Goal: Task Accomplishment & Management: Complete application form

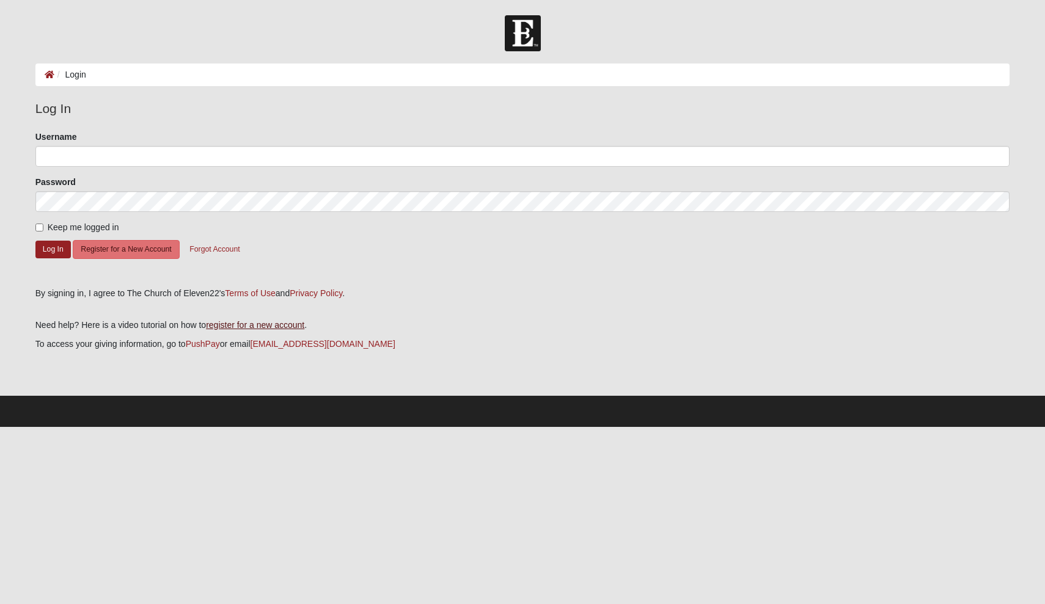
click at [247, 320] on link "register for a new account" at bounding box center [255, 325] width 98 height 10
click at [149, 250] on button "Register for a New Account" at bounding box center [126, 249] width 106 height 19
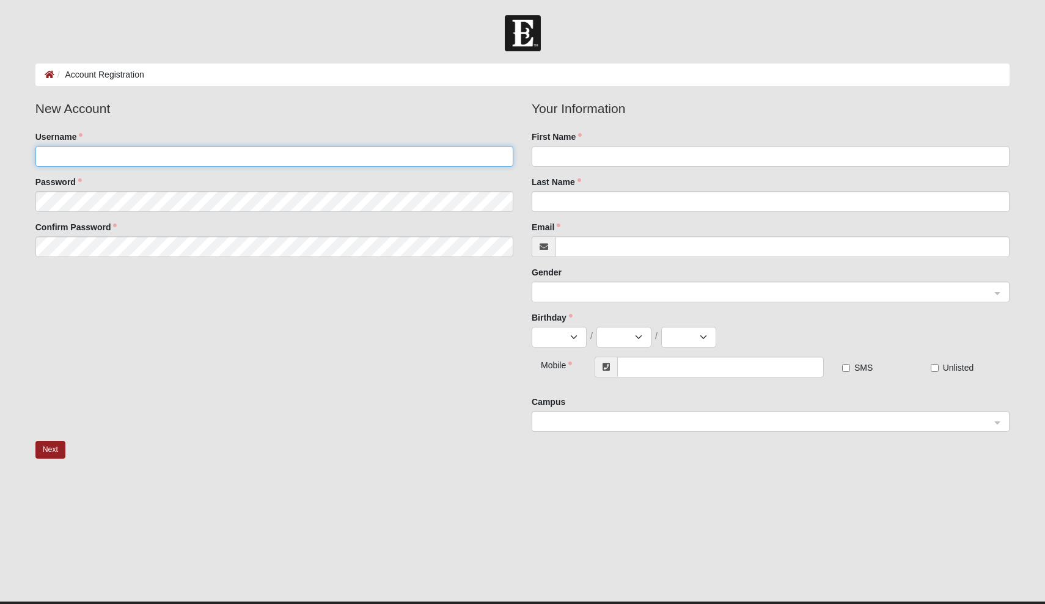
click at [118, 162] on input "Username" at bounding box center [274, 156] width 478 height 21
type input "[PERSON_NAME][EMAIL_ADDRESS][DOMAIN_NAME]"
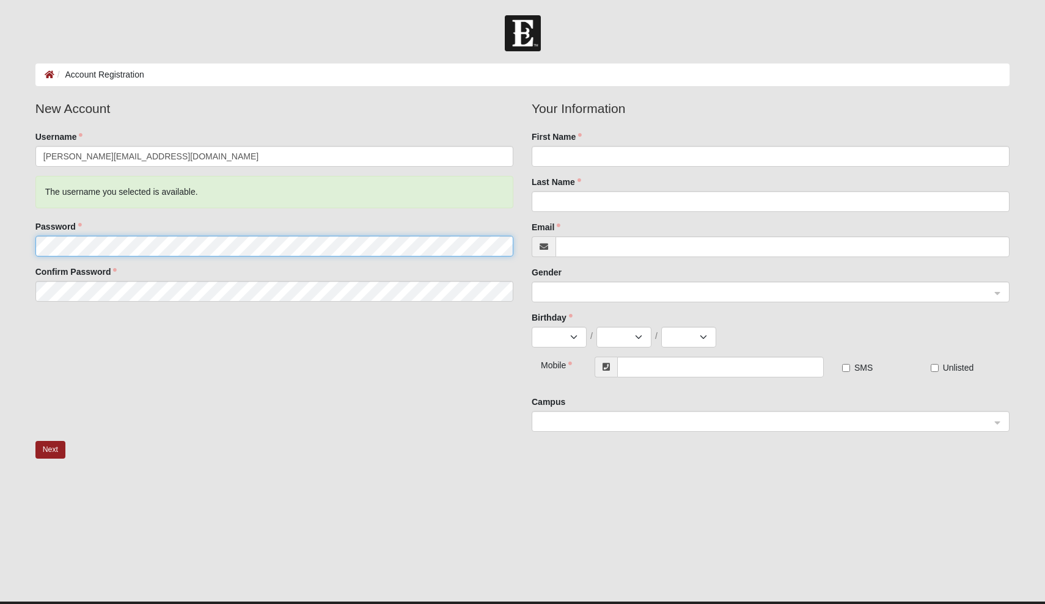
click at [78, 202] on fieldset "New Account Username brett@tillmandg.com The username you selected is available…" at bounding box center [274, 205] width 496 height 212
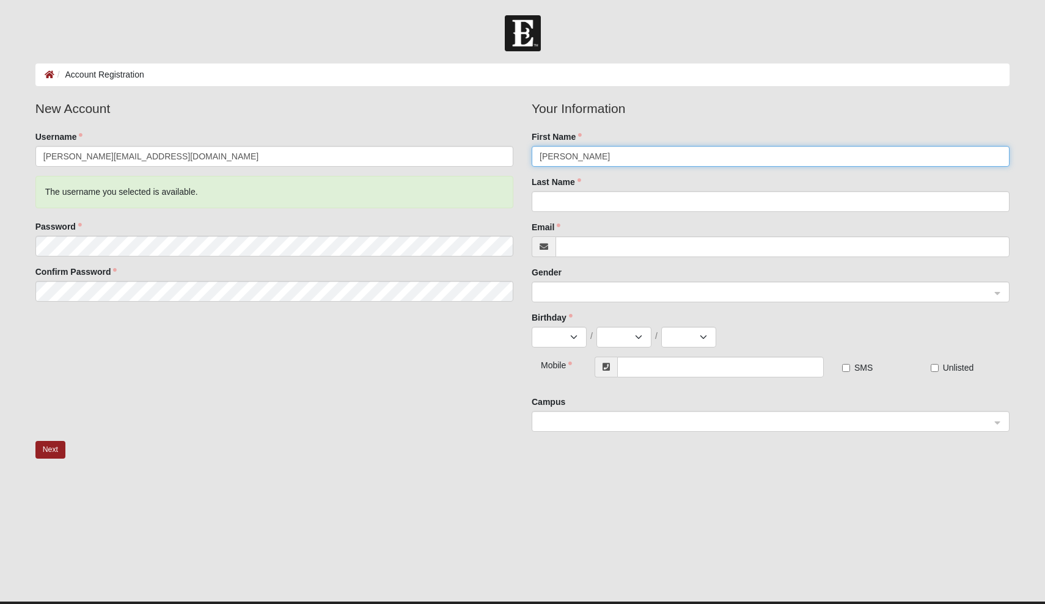
type input "clyde"
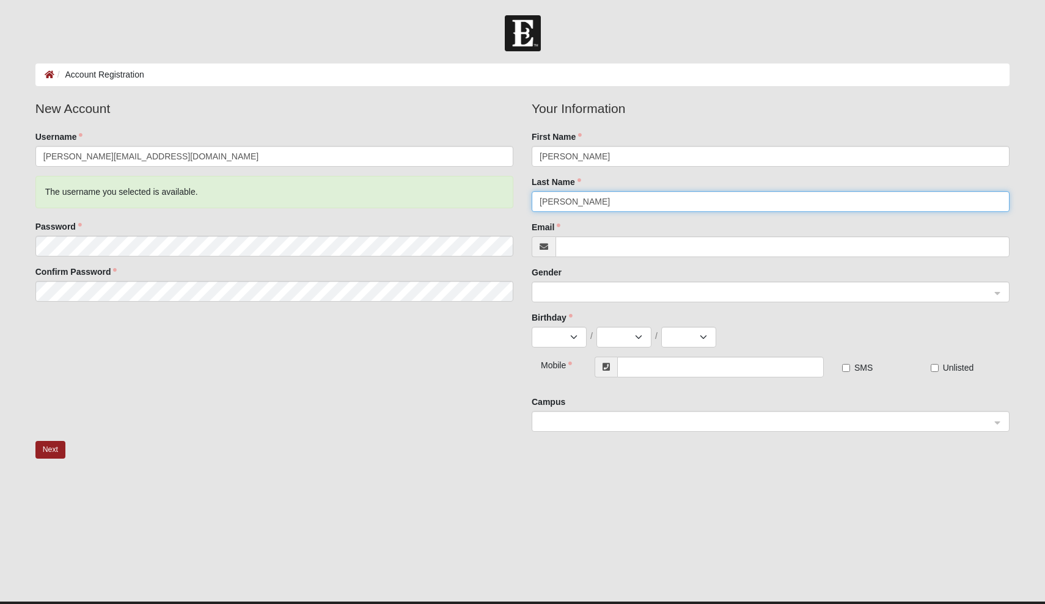
type input "tillman"
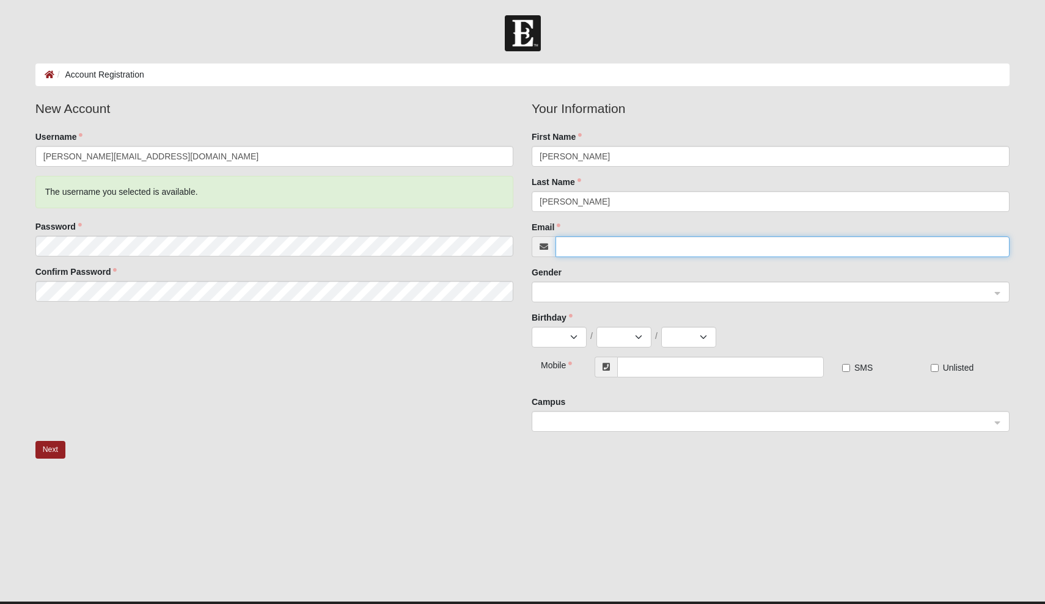
click at [632, 286] on span at bounding box center [764, 292] width 451 height 13
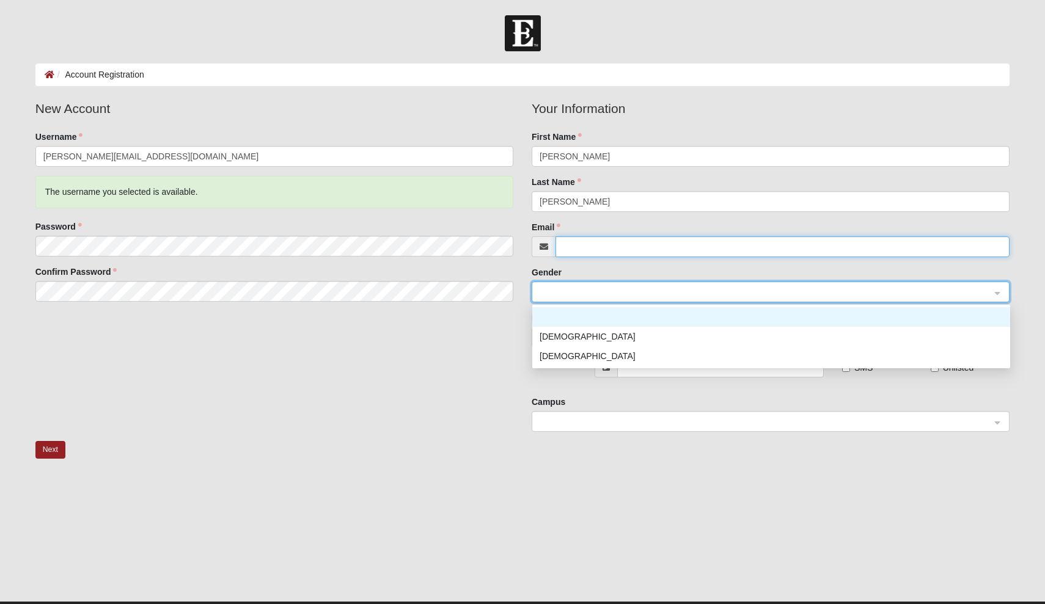
click at [607, 247] on input "Email" at bounding box center [782, 246] width 454 height 21
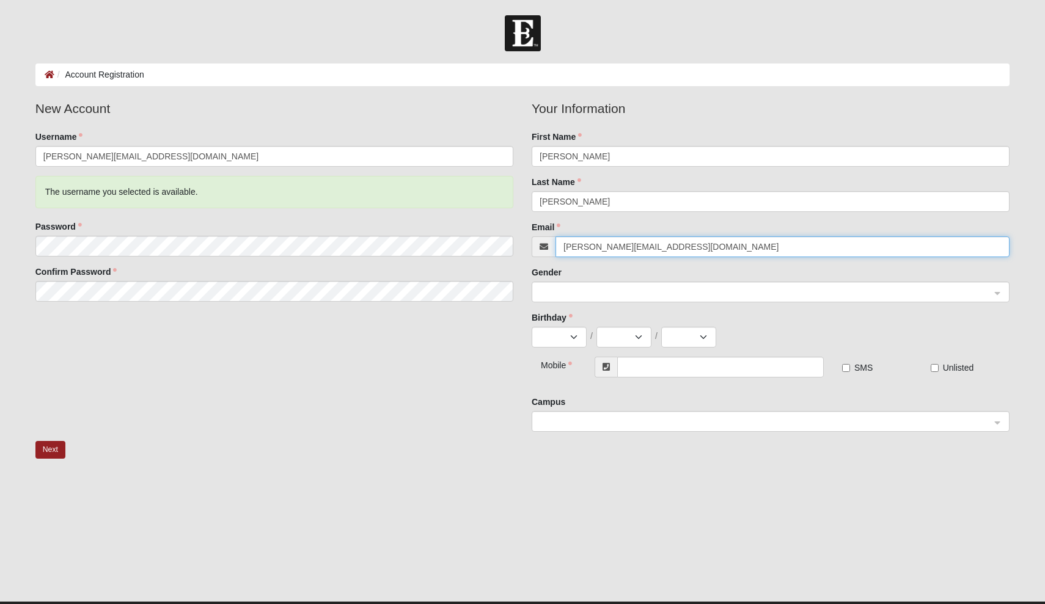
click at [613, 293] on span at bounding box center [764, 292] width 451 height 13
type input "[PERSON_NAME][EMAIL_ADDRESS][DOMAIN_NAME]"
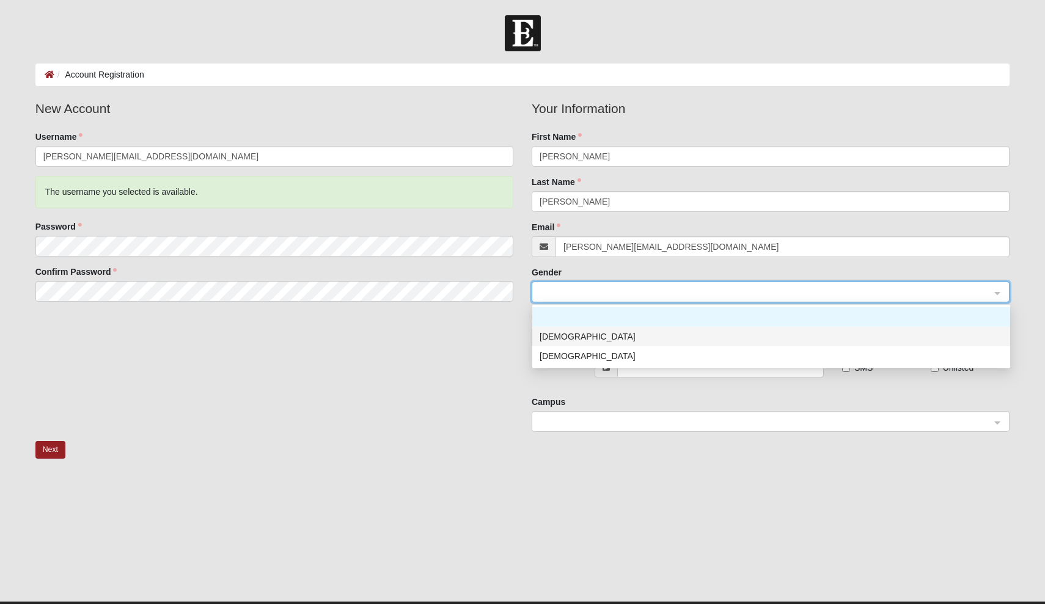
click at [575, 334] on div "Male" at bounding box center [770, 336] width 463 height 13
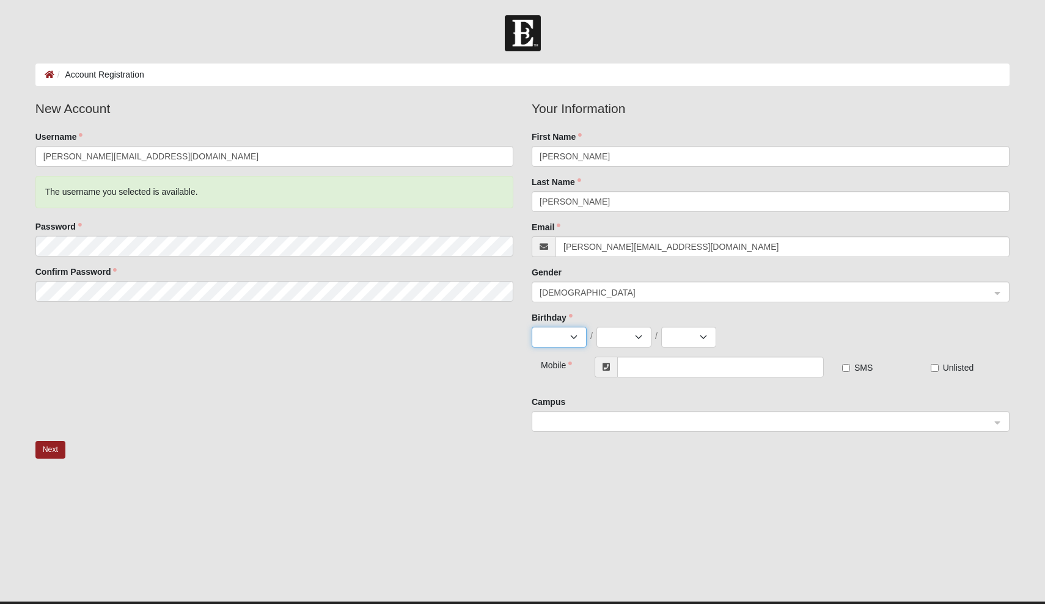
select select "2"
select select "17"
select select "1966"
click at [636, 370] on input "text" at bounding box center [720, 367] width 206 height 21
type input "(704) 451-4566"
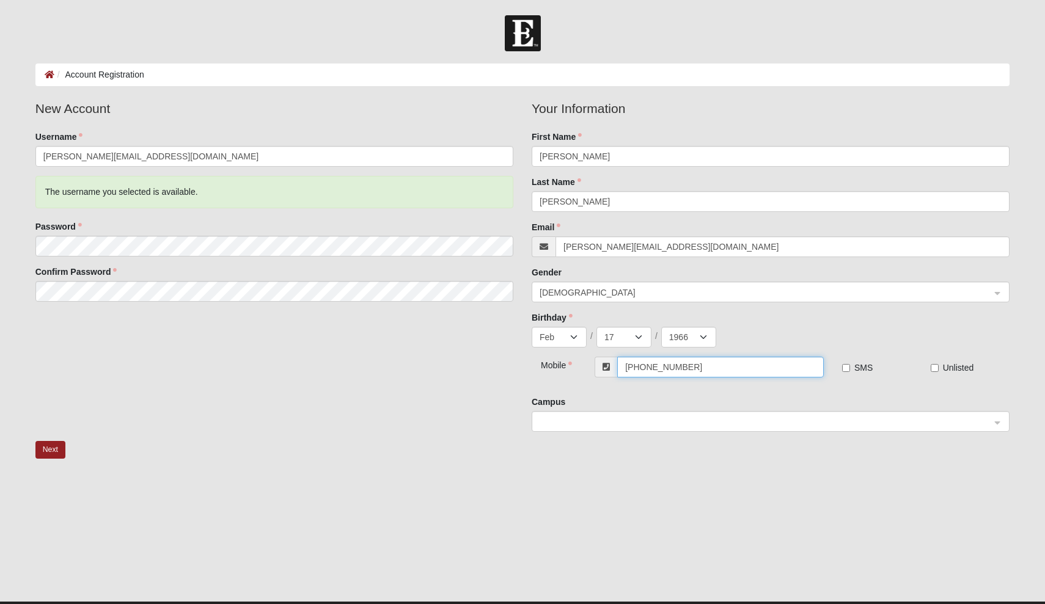
click at [621, 426] on span at bounding box center [764, 421] width 451 height 13
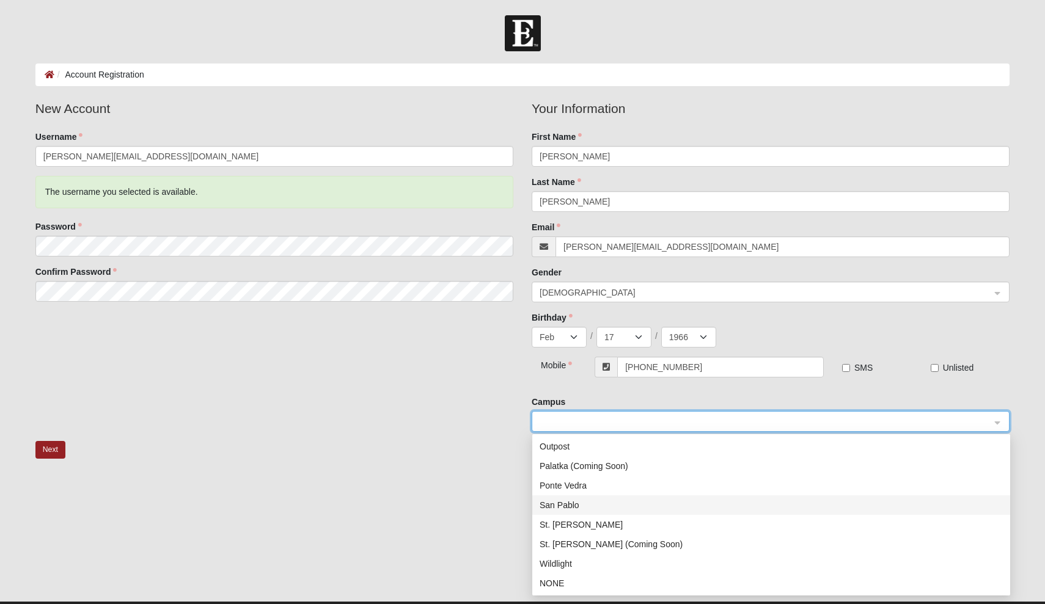
scroll to position [175, 0]
click at [558, 578] on div "NONE" at bounding box center [770, 583] width 463 height 13
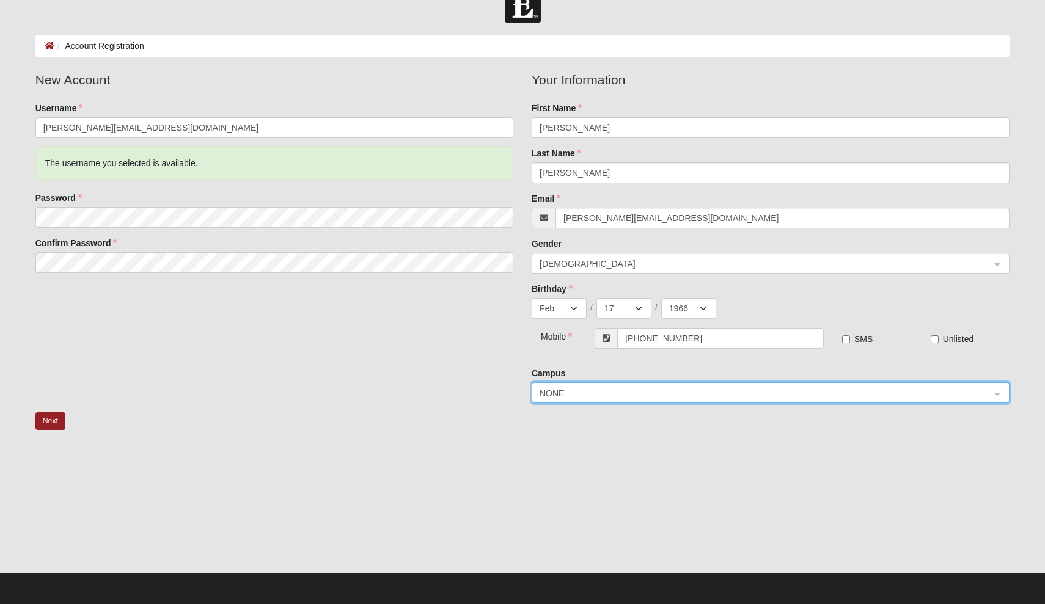
scroll to position [28, 0]
click at [46, 417] on button "Next" at bounding box center [50, 422] width 30 height 18
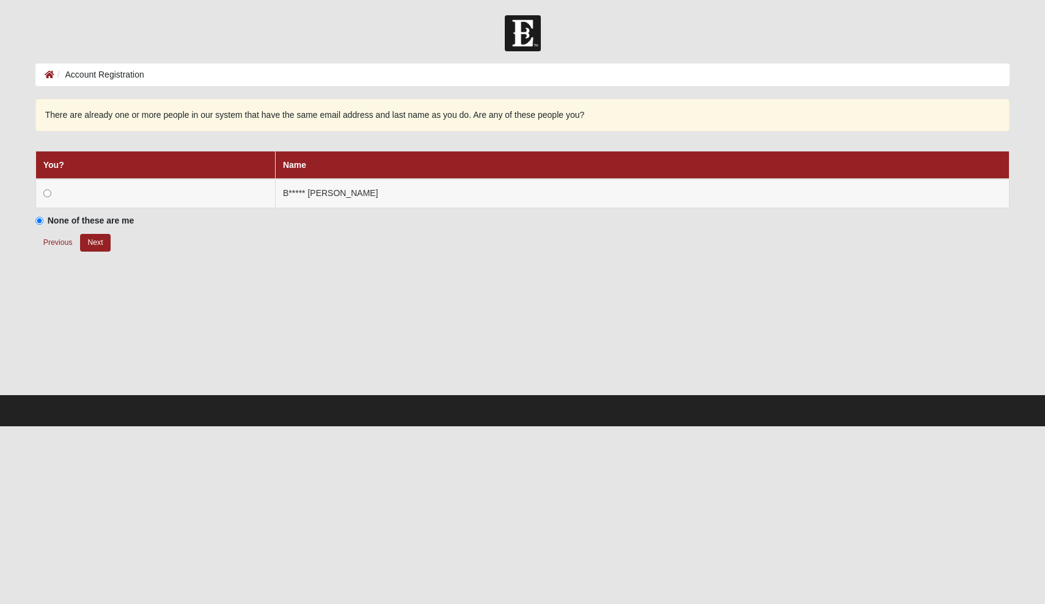
scroll to position [0, 0]
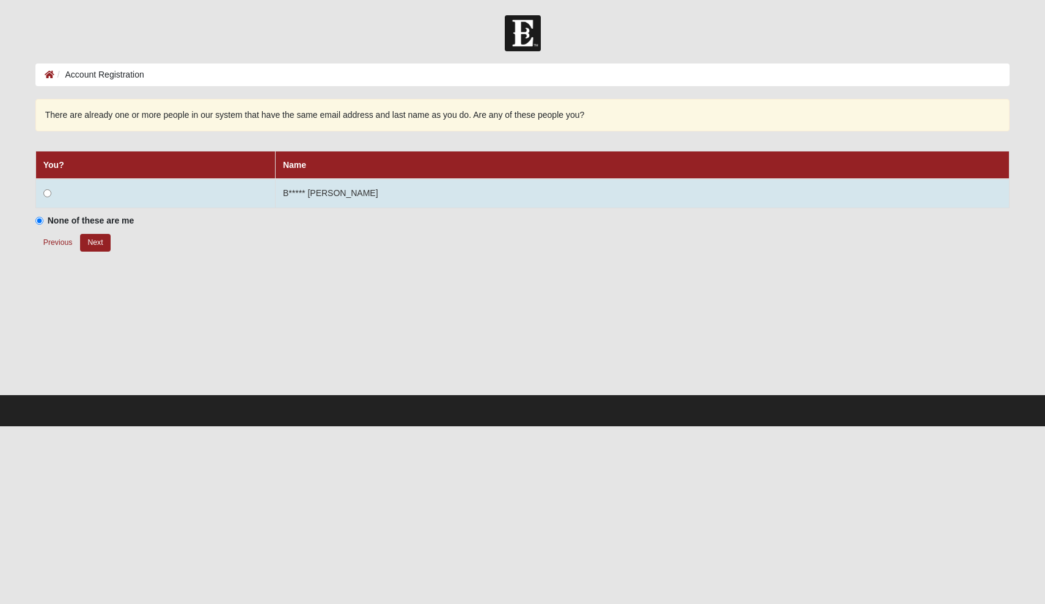
click at [45, 189] on input "radio" at bounding box center [47, 193] width 8 height 8
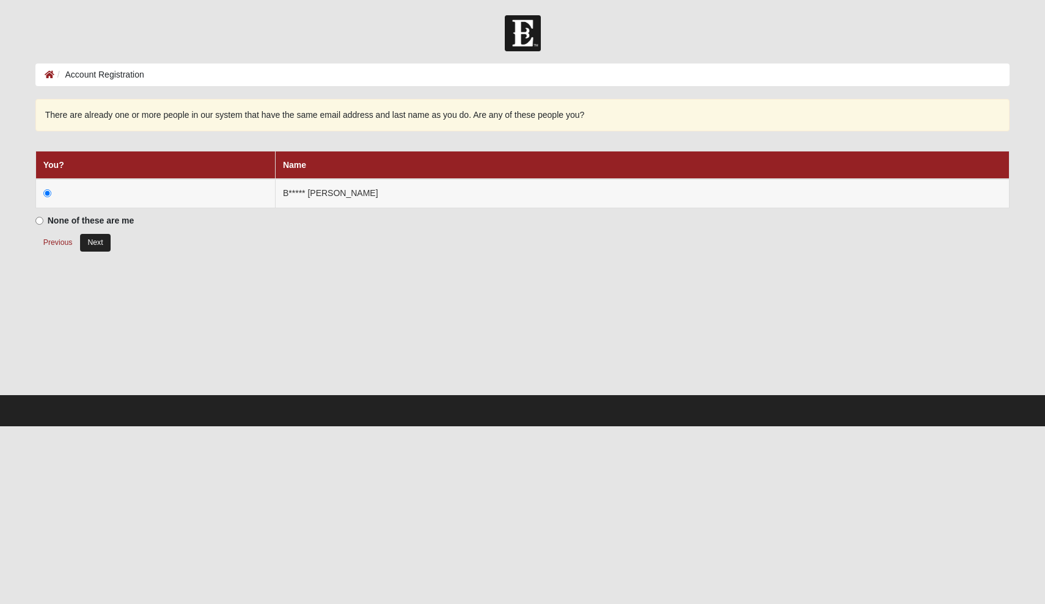
click at [98, 240] on button "Next" at bounding box center [95, 243] width 30 height 18
radio input "true"
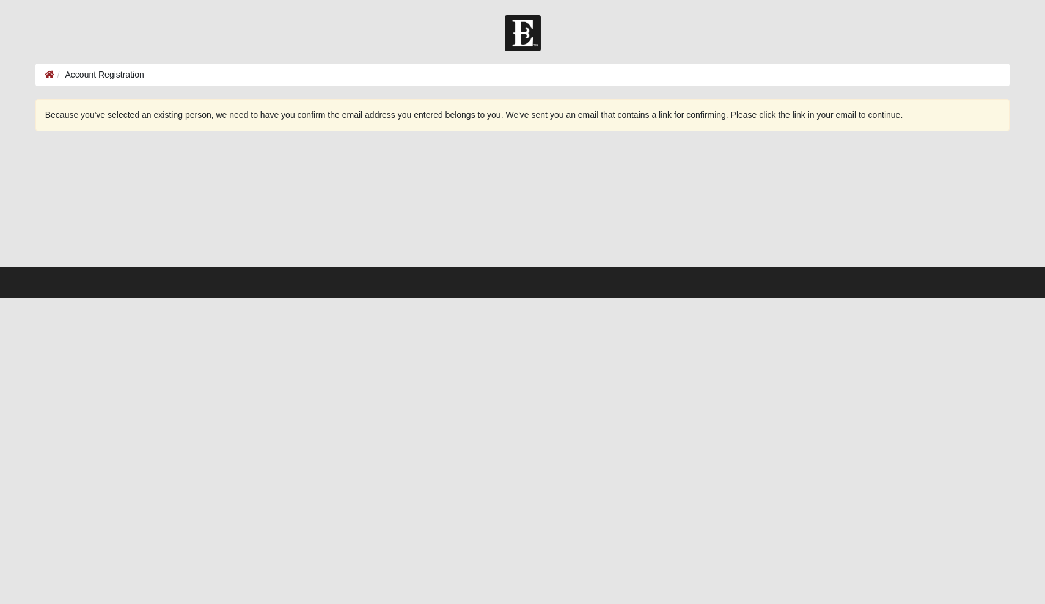
click at [511, 40] on img at bounding box center [523, 33] width 36 height 36
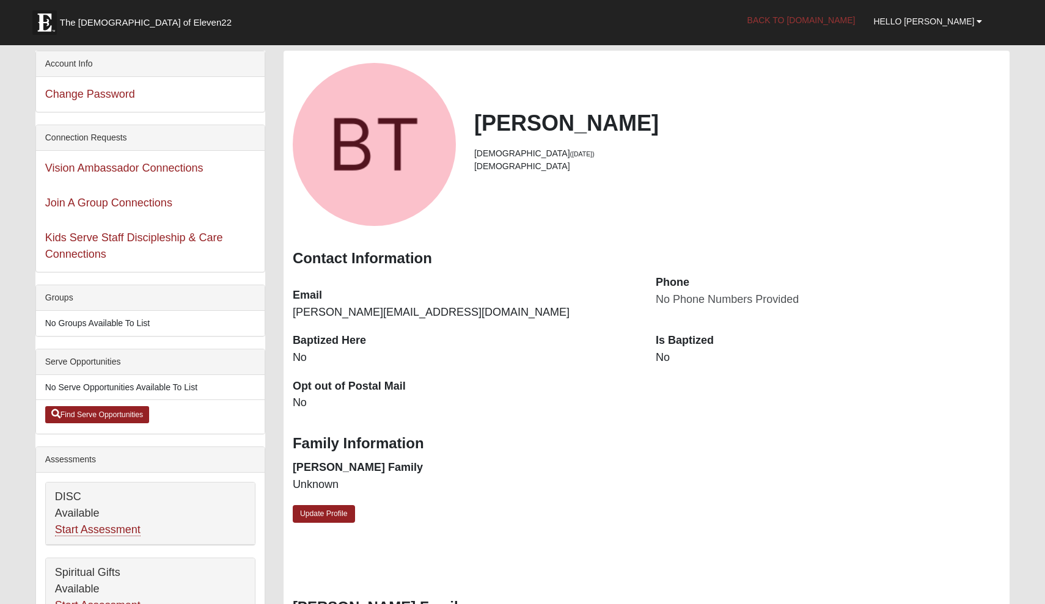
click at [803, 18] on link "Back to [DOMAIN_NAME]" at bounding box center [801, 20] width 126 height 31
click at [943, 17] on span "Hello [PERSON_NAME]" at bounding box center [923, 21] width 101 height 10
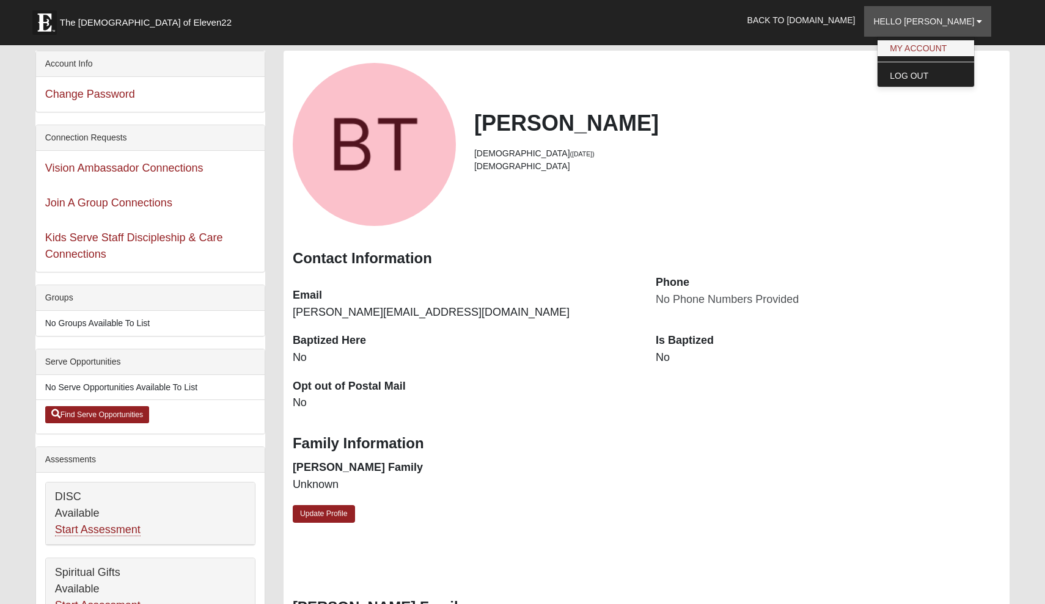
click at [935, 52] on link "My Account" at bounding box center [925, 48] width 97 height 16
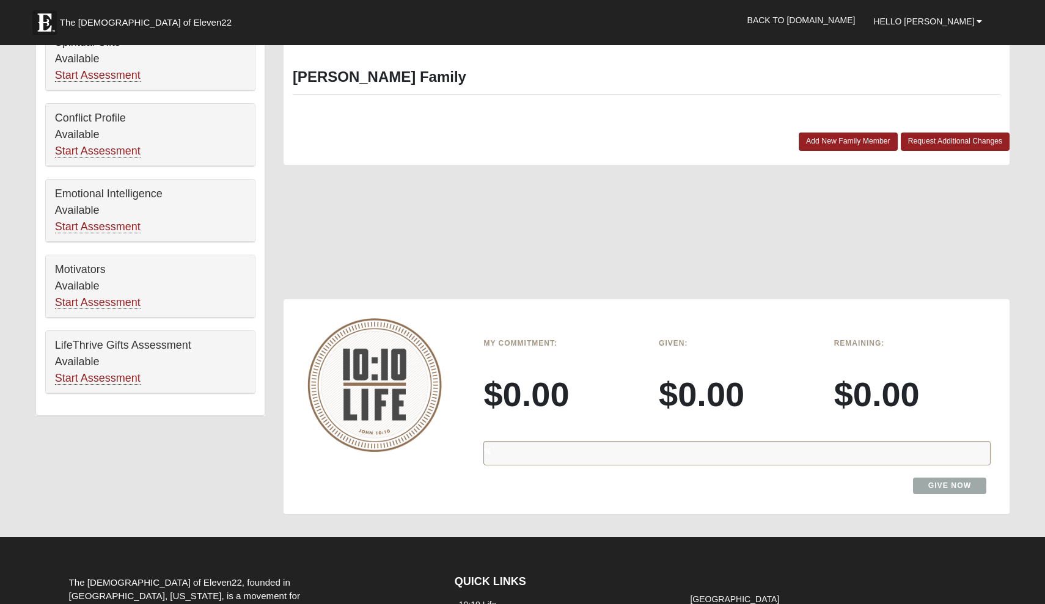
scroll to position [538, 0]
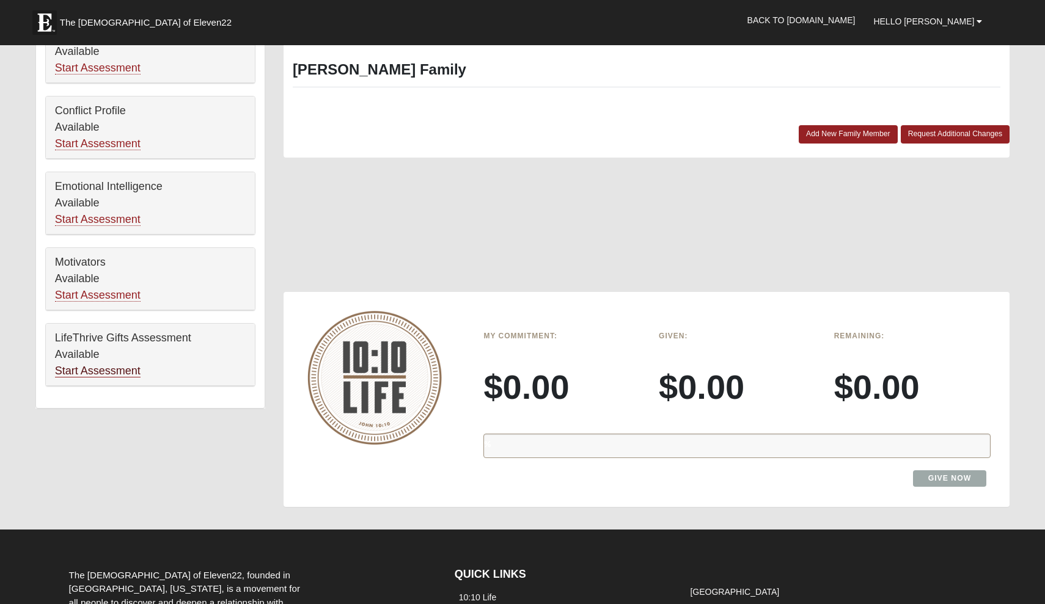
click at [128, 374] on link "Start Assessment" at bounding box center [98, 371] width 86 height 13
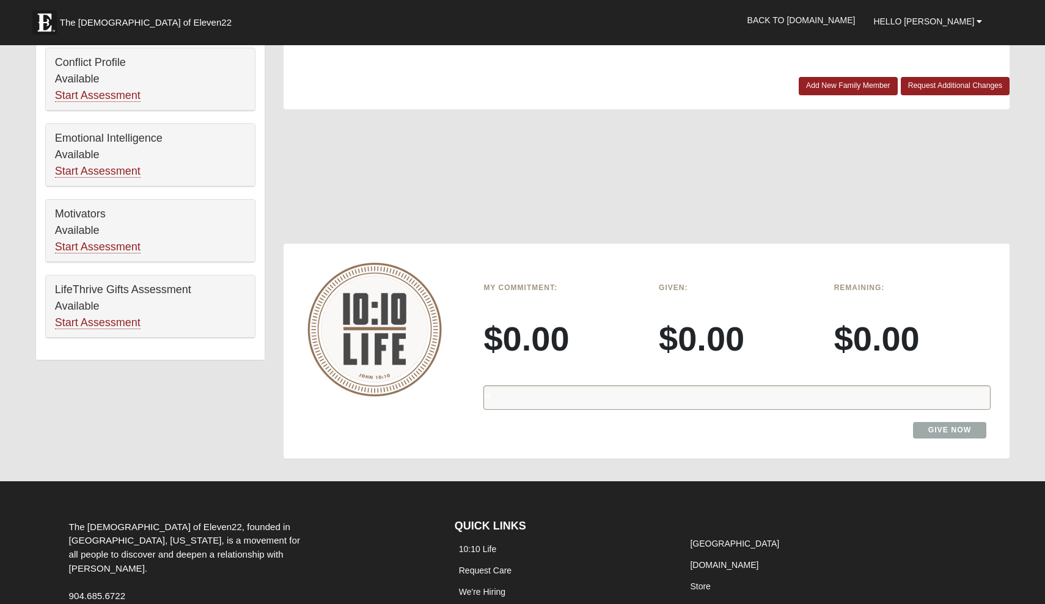
scroll to position [613, 0]
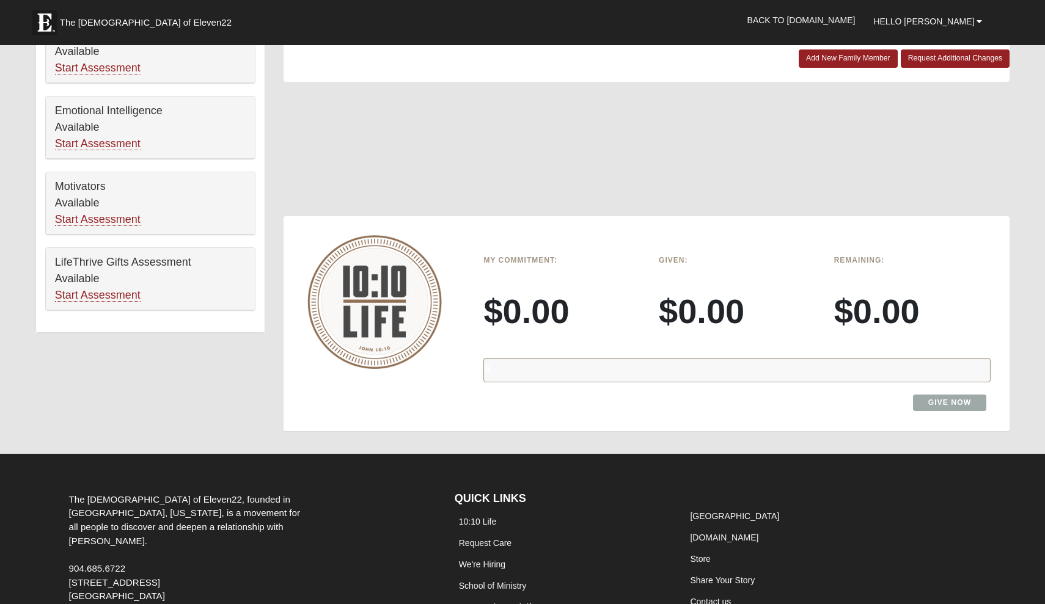
click at [606, 361] on div "%" at bounding box center [736, 370] width 507 height 24
click at [423, 304] on img at bounding box center [374, 302] width 134 height 134
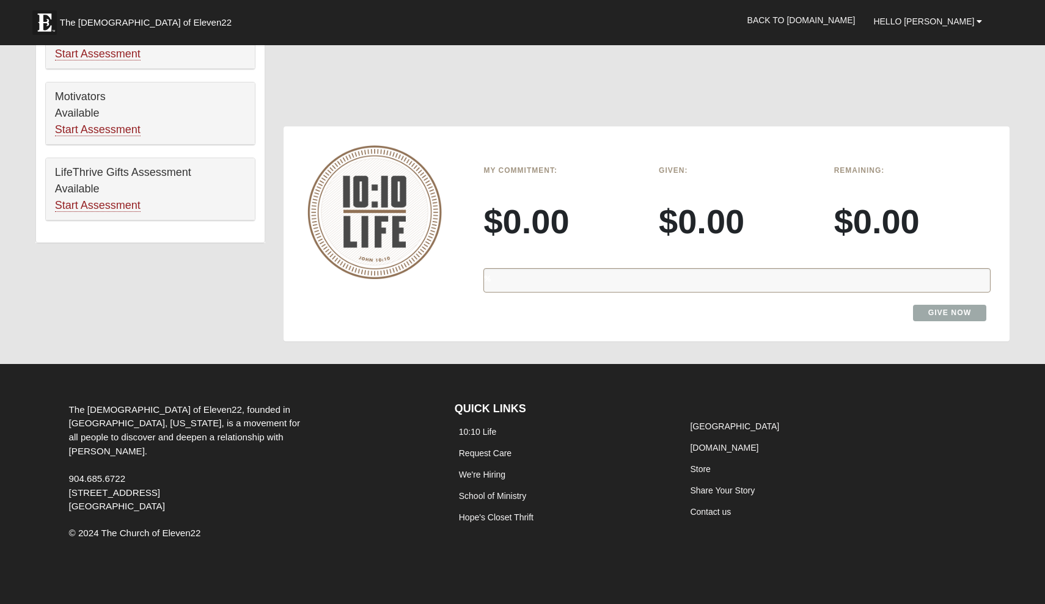
scroll to position [703, 0]
click at [699, 508] on link "Contact us" at bounding box center [710, 513] width 41 height 10
